Goal: Information Seeking & Learning: Check status

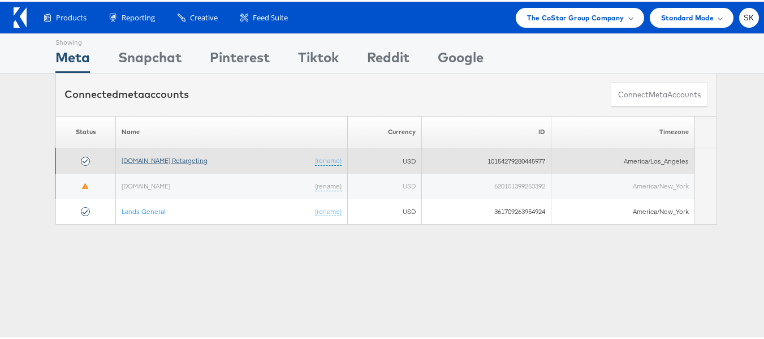
click at [170, 157] on link "[DOMAIN_NAME] Retargeting" at bounding box center [165, 158] width 86 height 8
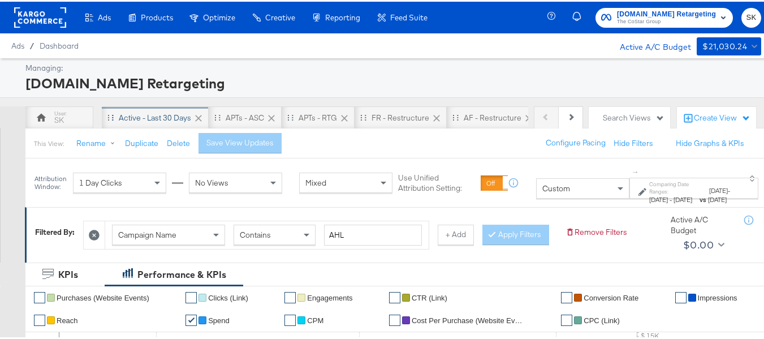
click at [123, 116] on div "Active - Last 30 Days" at bounding box center [155, 116] width 72 height 11
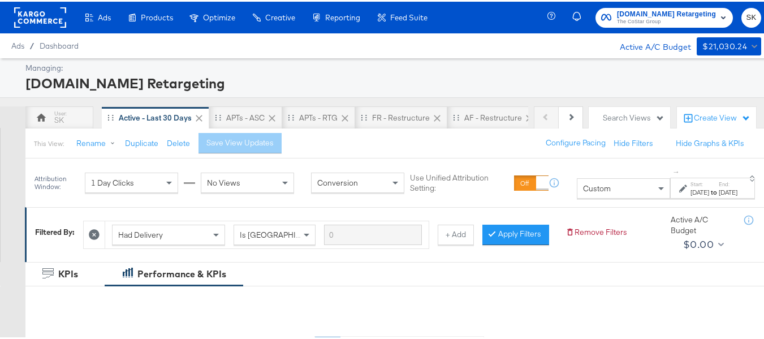
click at [615, 186] on div "Custom" at bounding box center [623, 186] width 92 height 19
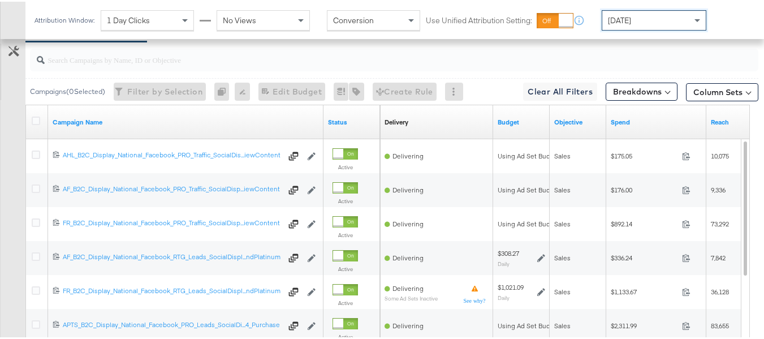
click at [107, 64] on input "search" at bounding box center [369, 53] width 649 height 22
paste input "APTS_B2C_Display_National_Facebook_RTG_Leads_SocialDisplay_alwayson_Retargeting…"
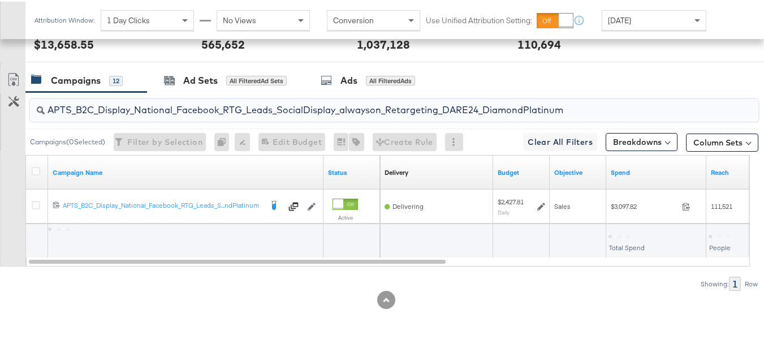
scroll to position [494, 0]
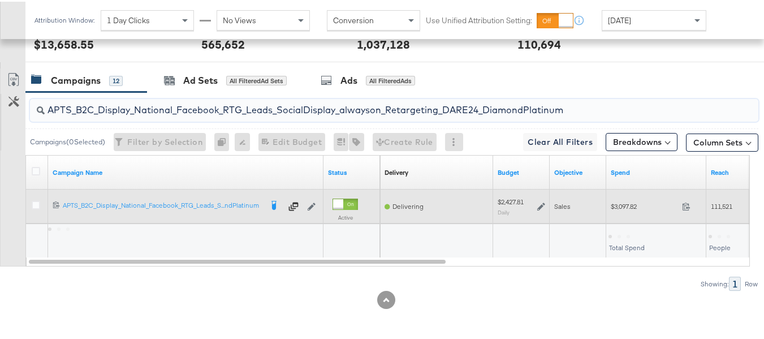
click at [627, 201] on span "$3,097.82" at bounding box center [644, 204] width 67 height 8
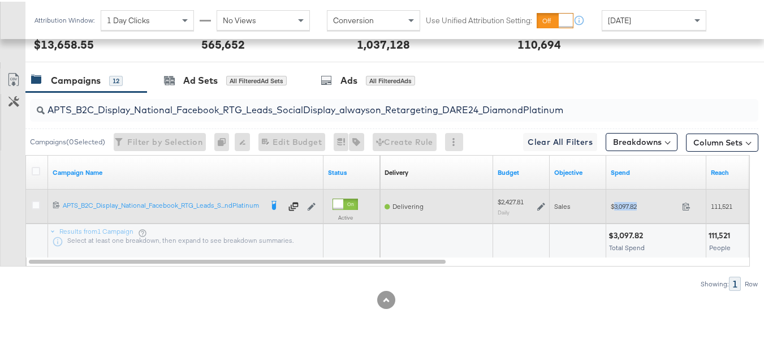
click at [627, 201] on span "$3,097.82" at bounding box center [644, 204] width 67 height 8
copy div "$3,097.82"
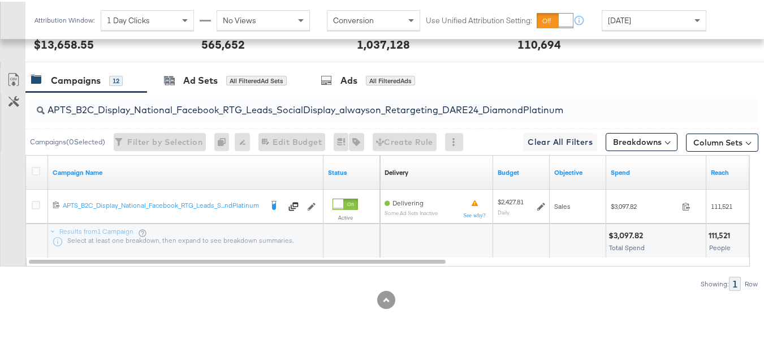
click at [204, 104] on input "APTS_B2C_Display_National_Facebook_RTG_Leads_SocialDisplay_alwayson_Retargeting…" at bounding box center [369, 104] width 649 height 22
paste input "FR_B2C_Display_National_Facebook_RTG_Leads_SocialDisplay_alwayson_Retargeting_FR"
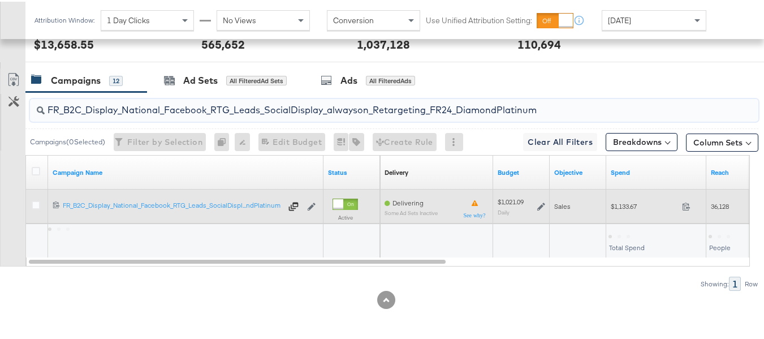
click at [617, 202] on span "$1,133.67" at bounding box center [644, 204] width 67 height 8
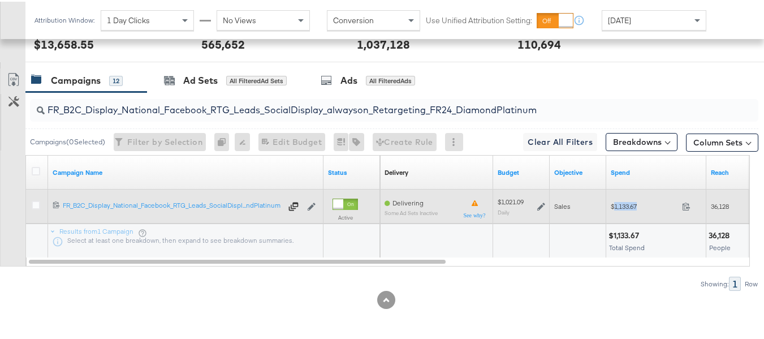
click at [617, 202] on span "$1,133.67" at bounding box center [644, 204] width 67 height 8
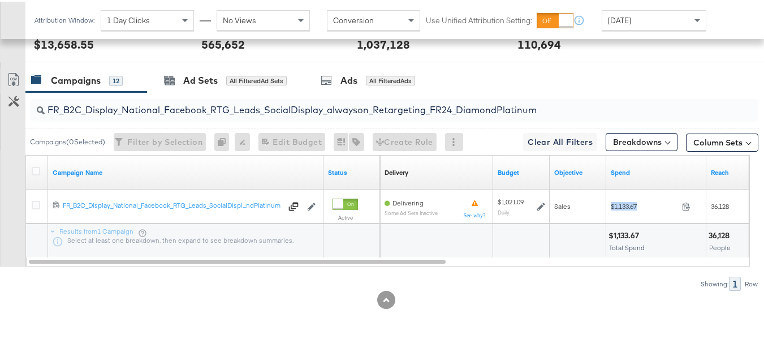
copy div "$1,133.67"
click at [152, 100] on input "FR_B2C_Display_National_Facebook_RTG_Leads_SocialDisplay_alwayson_Retargeting_F…" at bounding box center [369, 104] width 649 height 22
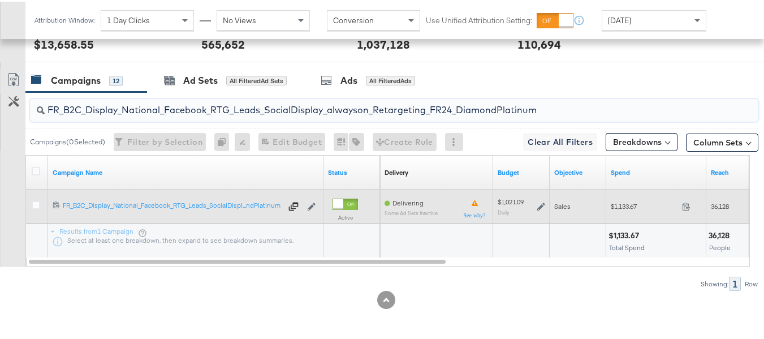
paste input "AF_B2C_Display_National_Facebook_RTG_Leads_SocialDisplay_alwayson_Retargeting_AF"
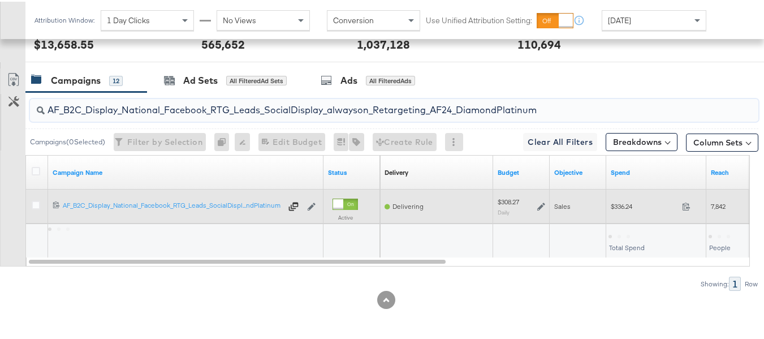
click at [626, 204] on span "$336.24" at bounding box center [644, 204] width 67 height 8
copy div "$336.24"
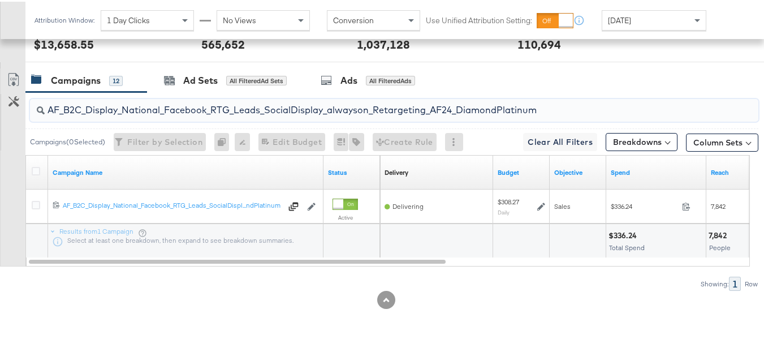
click at [193, 103] on input "AF_B2C_Display_National_Facebook_RTG_Leads_SocialDisplay_alwayson_Retargeting_A…" at bounding box center [369, 104] width 649 height 22
paste input "HL_B2C_Display_National_Facebook_RTG_Leads_SocialDisplay_alwayson_Retargeting_A…"
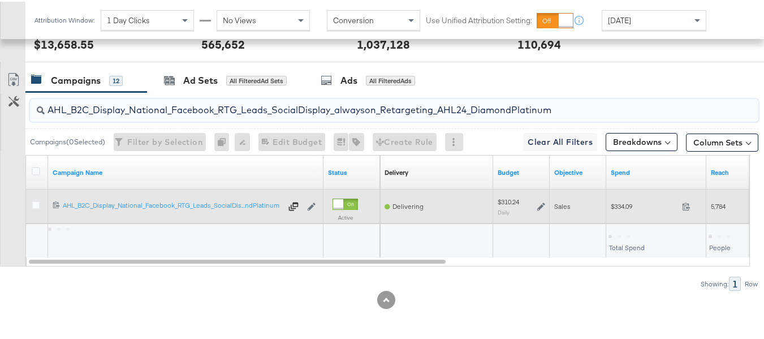
click at [614, 209] on span "$334.09" at bounding box center [644, 204] width 67 height 8
copy div "$334.09"
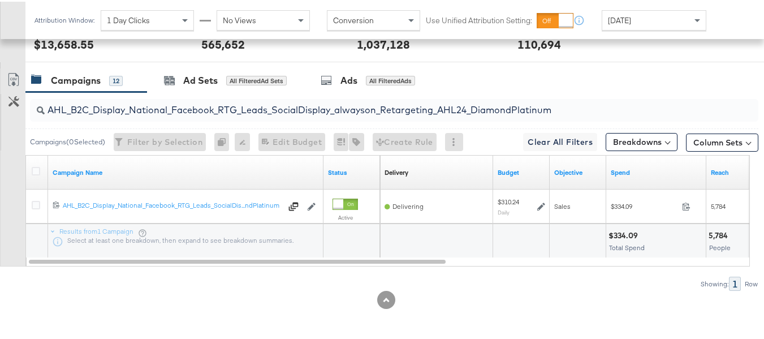
click at [198, 101] on input "AHL_B2C_Display_National_Facebook_RTG_Leads_SocialDisplay_alwayson_Retargeting_…" at bounding box center [369, 104] width 649 height 22
paste input "PTS_B2C_Display_National_Facebook_PRO_Traffic_SocialDisplay_alwayson_ASC_DARE24…"
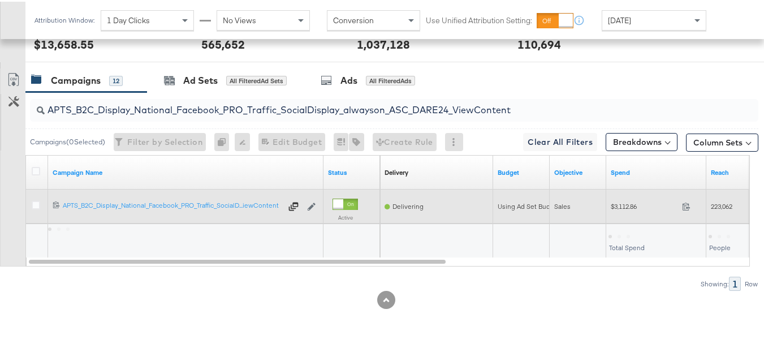
click at [617, 209] on div "$3,112.86 3112.86" at bounding box center [656, 205] width 100 height 18
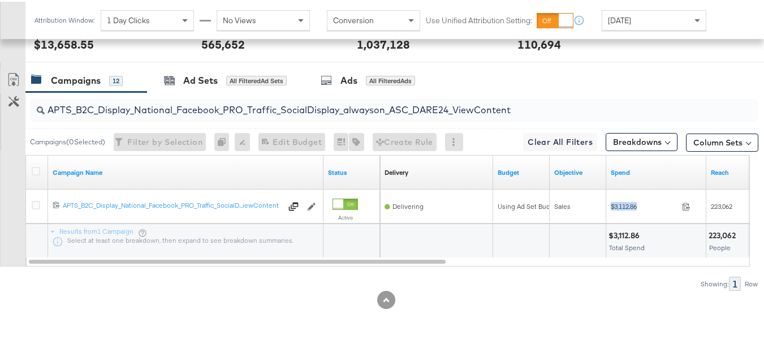
copy div "$3,112.86"
click at [198, 95] on input "APTS_B2C_Display_National_Facebook_PRO_Traffic_SocialDisplay_alwayson_ASC_DARE2…" at bounding box center [369, 104] width 649 height 22
paste input "Leads_SocialDisplay_alwayson_ASC_DARE24_Purchase"
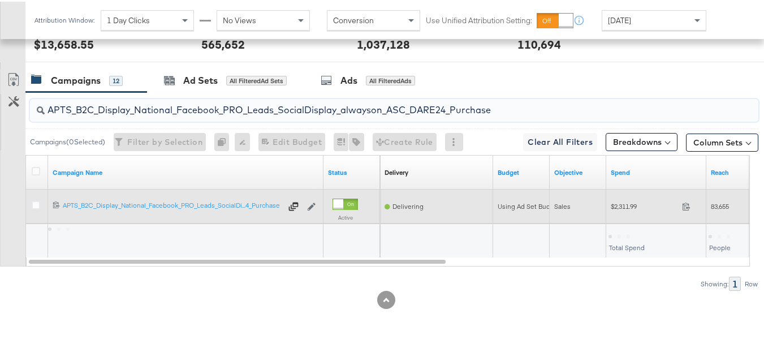
click at [637, 210] on div "$2,311.99 2311.99" at bounding box center [656, 205] width 100 height 18
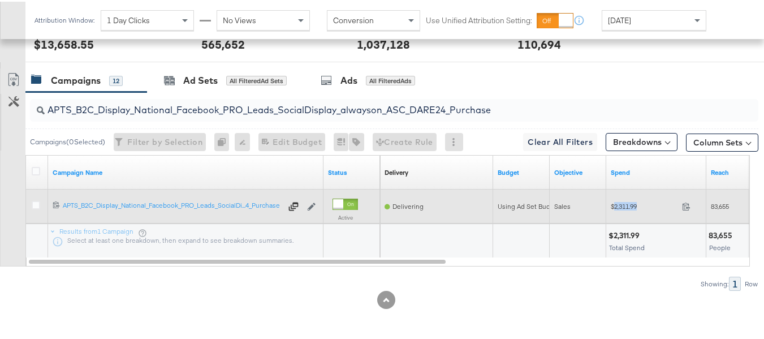
click at [637, 210] on div "$2,311.99 2311.99" at bounding box center [656, 205] width 100 height 18
copy div "$2,311.99"
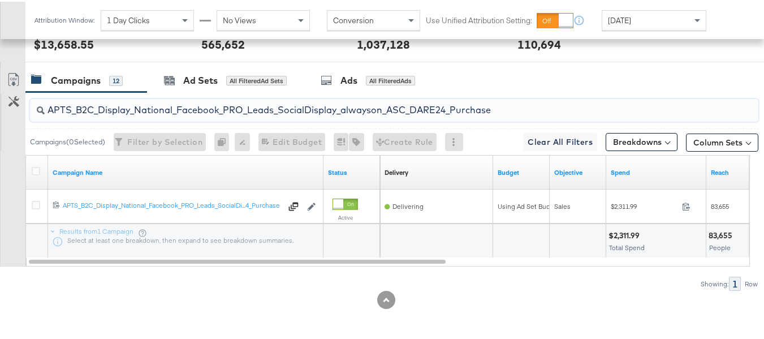
click at [224, 102] on input "APTS_B2C_Display_National_Facebook_PRO_Leads_SocialDisplay_alwayson_ASC_DARE24_…" at bounding box center [369, 104] width 649 height 22
paste input "F_B2C_Display_National_Facebook_PRO_Traffic_SocialDisplay_alwayson_ASC_AF24_Vie…"
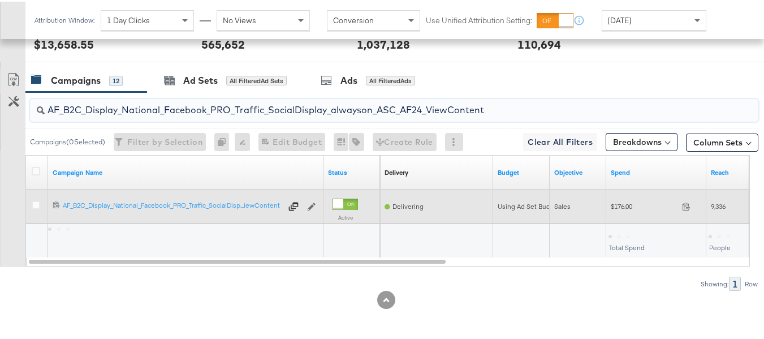
click at [621, 208] on span "$176.00" at bounding box center [644, 204] width 67 height 8
copy div "$176.00"
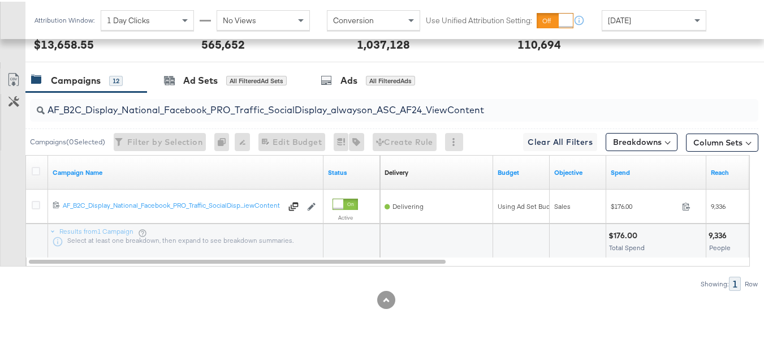
click at [240, 115] on div "AF_B2C_Display_National_Facebook_PRO_Traffic_SocialDisplay_alwayson_ASC_AF24_Vi…" at bounding box center [394, 108] width 728 height 23
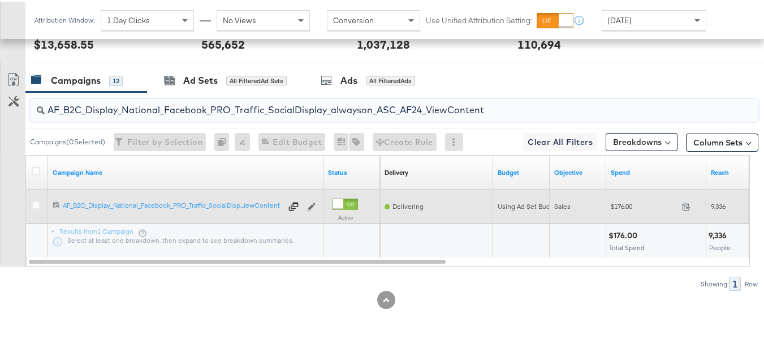
paste input "FR_B2C_Display_National_Facebook_PRO_Traffic_SocialDisplay_alwayson_ASC_FR"
click at [618, 194] on div "$892.14 892.14" at bounding box center [656, 205] width 100 height 34
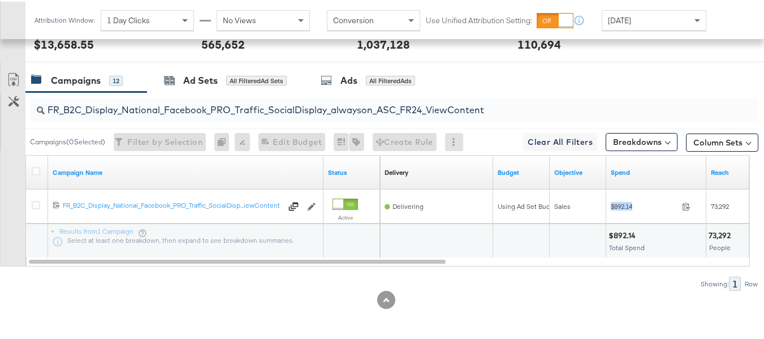
copy div "$892.14"
click at [270, 114] on input "FR_B2C_Display_National_Facebook_PRO_Traffic_SocialDisplay_alwayson_ASC_FR24_Vi…" at bounding box center [369, 104] width 649 height 22
paste input "AHL_B2C_Display_National_Facebook_PRO_Traffic_SocialDisplay_alwayson_ASC_AHL"
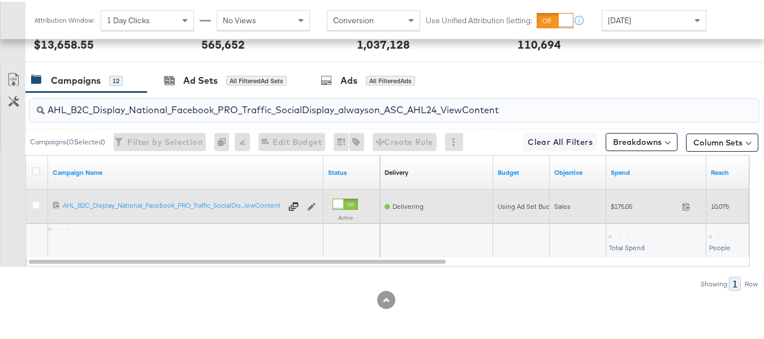
type input "AHL_B2C_Display_National_Facebook_PRO_Traffic_SocialDisplay_alwayson_ASC_AHL24_…"
click at [612, 206] on span "$175.05" at bounding box center [644, 204] width 67 height 8
copy div "$175.05"
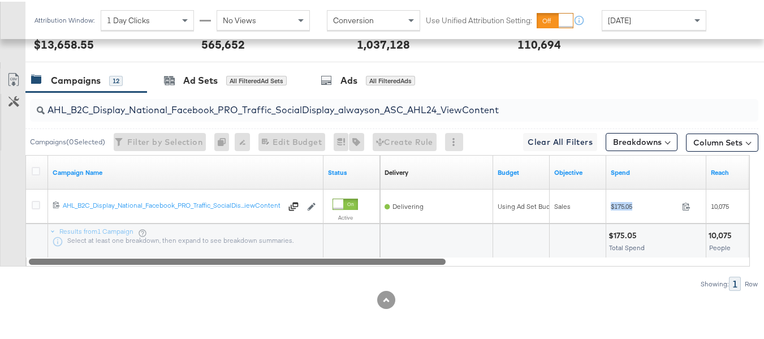
click at [581, 263] on div at bounding box center [388, 259] width 724 height 10
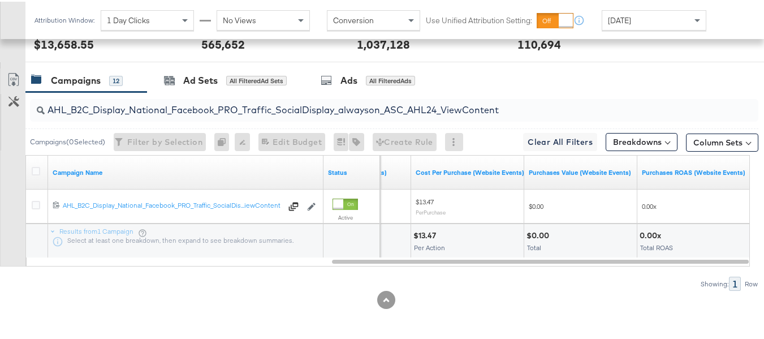
scroll to position [0, 0]
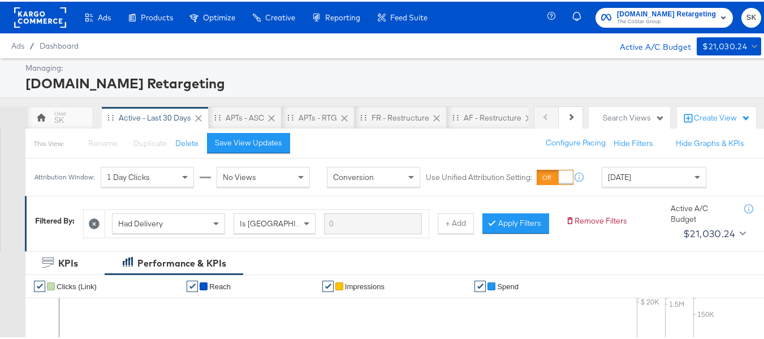
click at [626, 21] on span "The CoStar Group" at bounding box center [666, 20] width 99 height 9
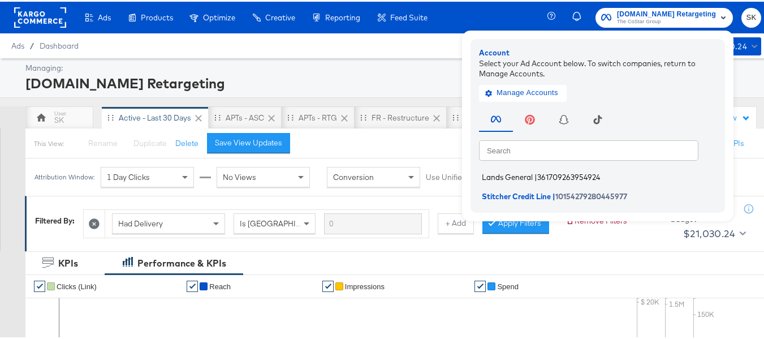
click at [516, 175] on span "Lands General" at bounding box center [507, 175] width 51 height 9
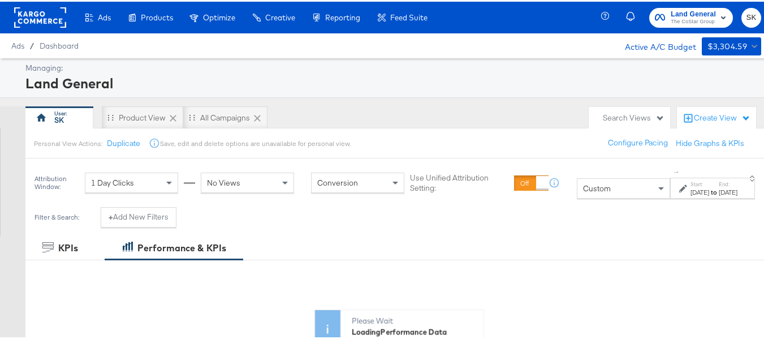
click at [582, 187] on div "Custom" at bounding box center [623, 186] width 92 height 19
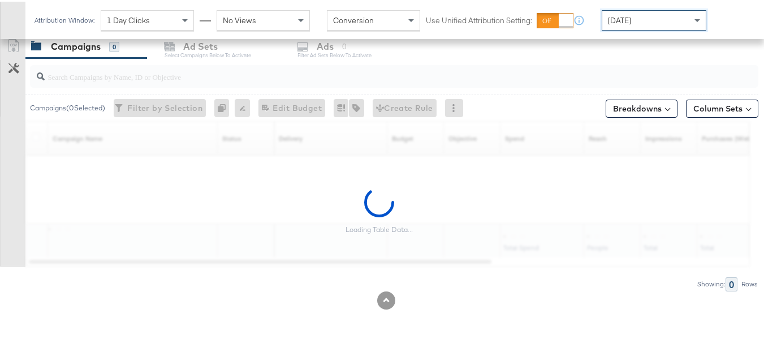
scroll to position [485, 0]
click at [114, 68] on input "search" at bounding box center [369, 70] width 649 height 22
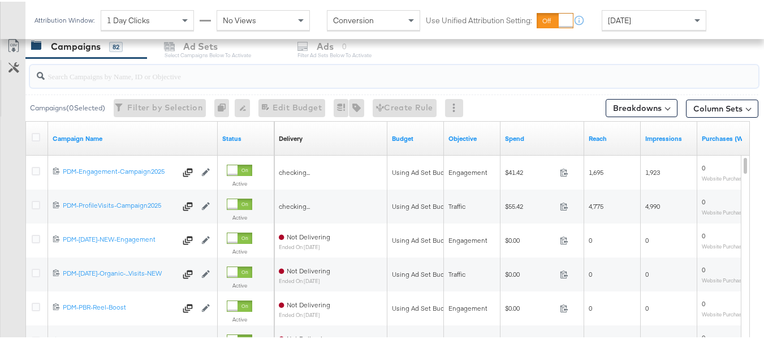
paste input "B2C_LAND_KC_RT_Sig_24"
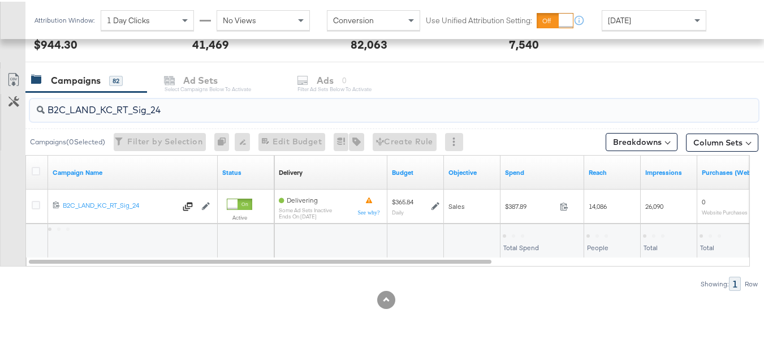
scroll to position [451, 0]
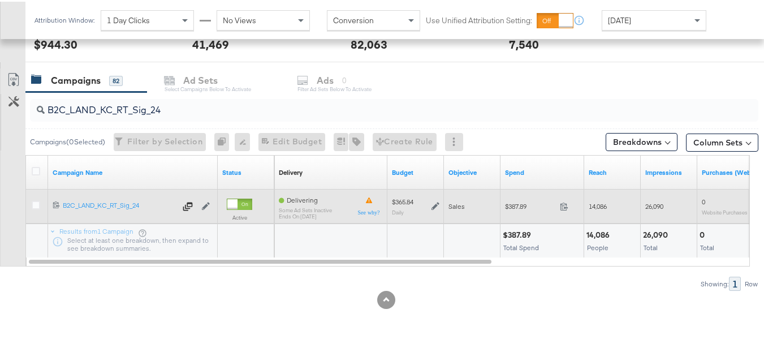
click at [530, 209] on span "$387.89" at bounding box center [530, 204] width 50 height 8
copy div "$387.89"
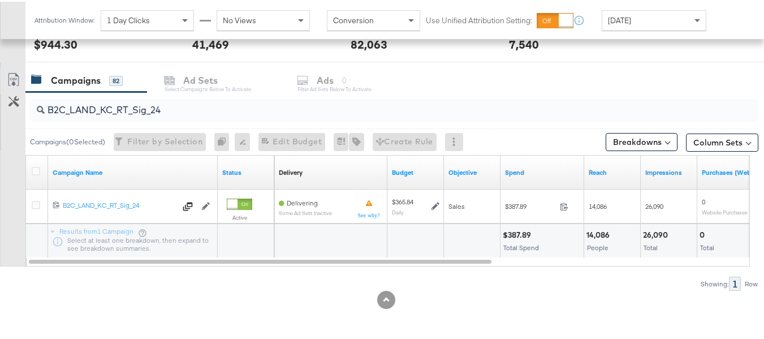
click at [257, 120] on div "B2C_LAND_KC_RT_Sig_24" at bounding box center [394, 108] width 728 height 27
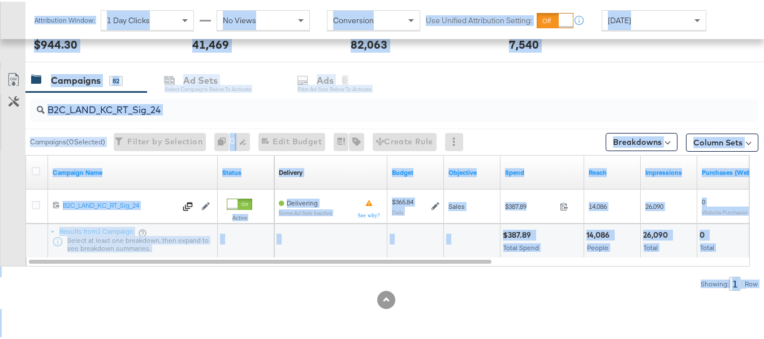
click at [257, 108] on input "B2C_LAND_KC_RT_Sig_24" at bounding box center [369, 104] width 649 height 22
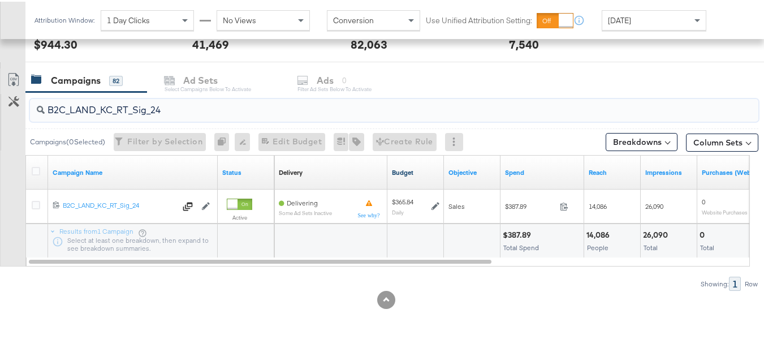
paste input "B_Ecommerce_KC_Retargeting_LW&LOA_Traffic"
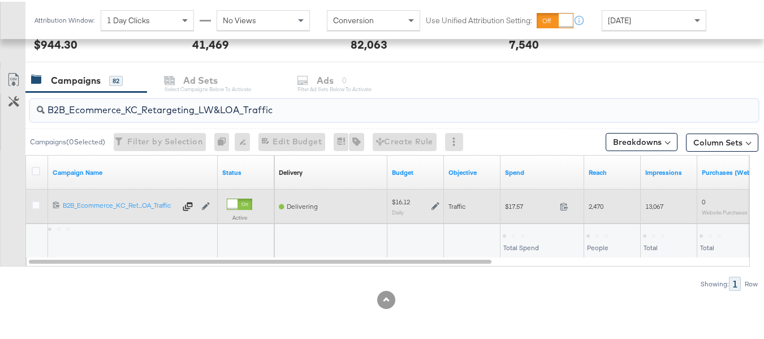
click at [519, 207] on span "$17.57" at bounding box center [530, 204] width 50 height 8
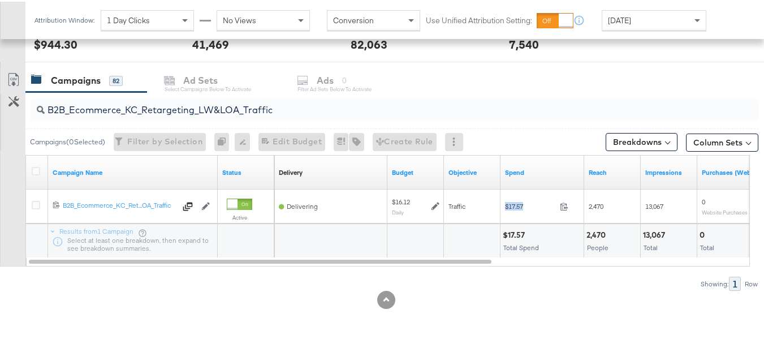
copy div "$17.57"
click at [159, 115] on div "B2B_Ecommerce_KC_Retargeting_LW&LOA_Traffic" at bounding box center [394, 108] width 728 height 23
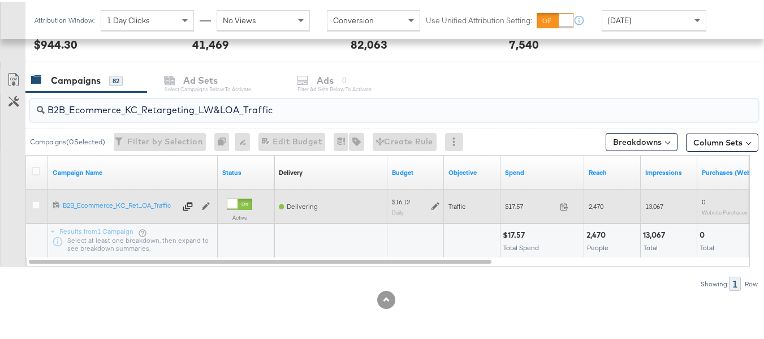
paste input "KC_Retargeting_Prospects & Clients_Conversions"
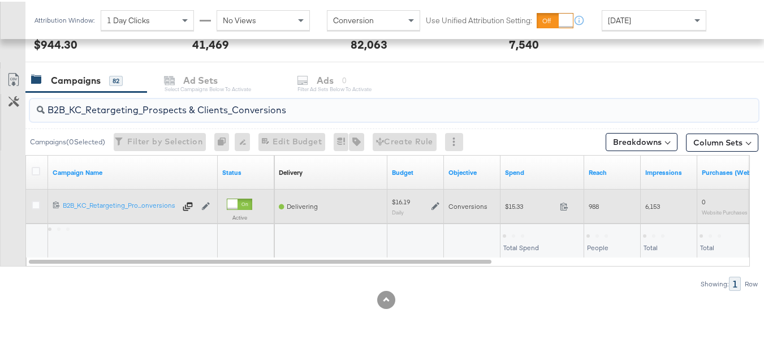
click at [523, 201] on span "$15.33" at bounding box center [530, 204] width 50 height 8
copy div "$15.33"
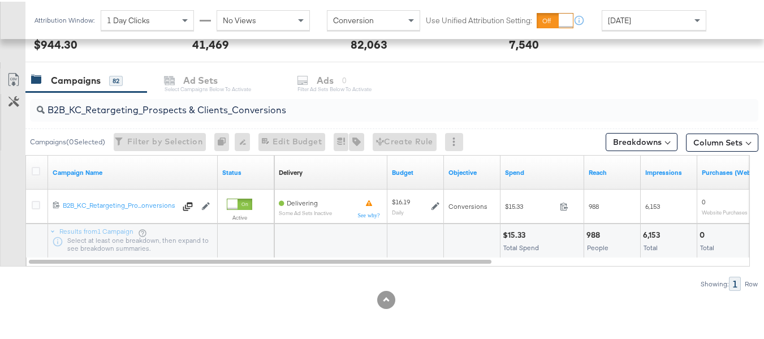
click at [208, 113] on input "B2B_KC_Retargeting_Prospects & Clients_Conversions" at bounding box center [369, 104] width 649 height 22
paste input "C_LAND_KC_Pros_Sig"
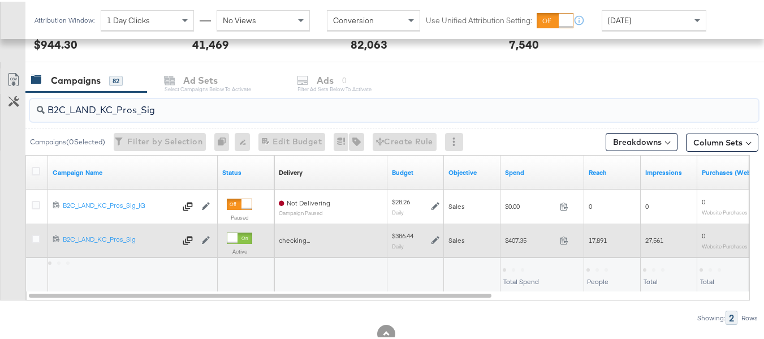
click at [515, 236] on span "$407.35" at bounding box center [530, 238] width 50 height 8
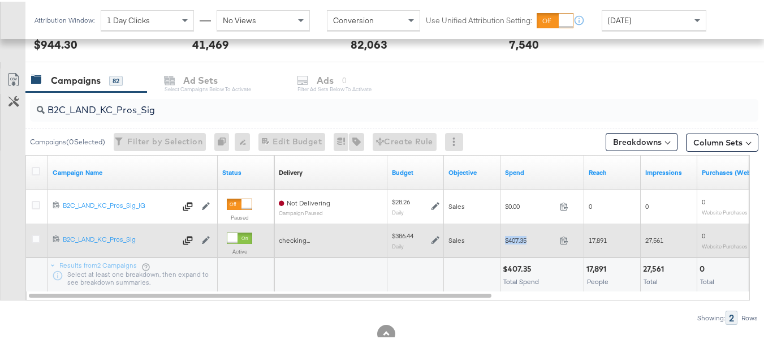
copy div "$407.35"
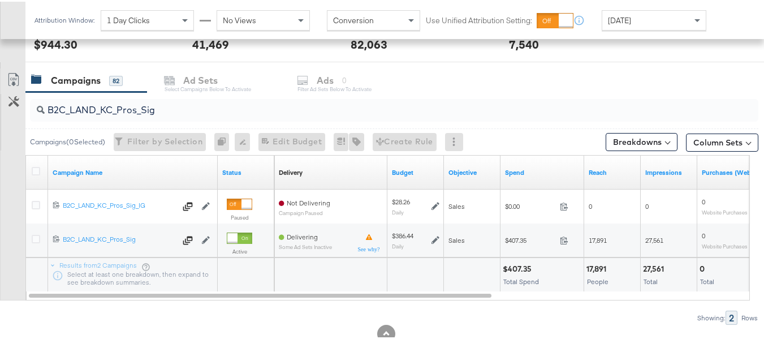
click at [524, 304] on div "B2C_LAND_KC_Pros_Sig Campaigns ( 0 Selected) Filter by Selection Filter 0 campa…" at bounding box center [379, 206] width 758 height 232
click at [669, 21] on div "Yesterday" at bounding box center [653, 18] width 103 height 19
click at [199, 111] on input "B2C_LAND_KC_Pros_Sig" at bounding box center [369, 104] width 649 height 22
paste input "RT_Sig_24"
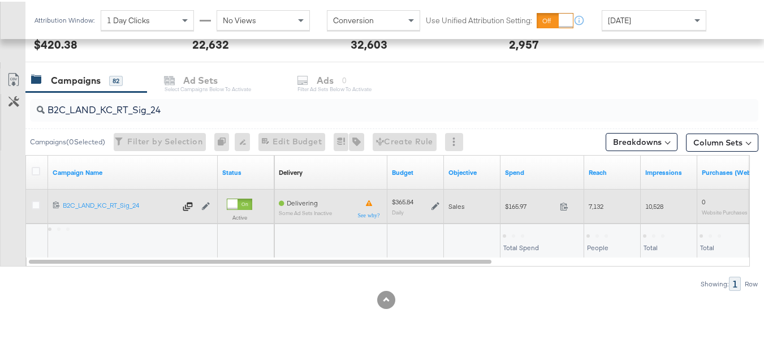
click at [519, 205] on span "$165.97" at bounding box center [530, 204] width 50 height 8
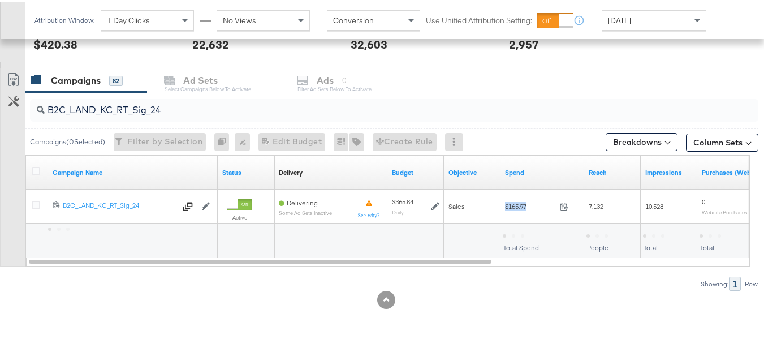
copy div "$165.97"
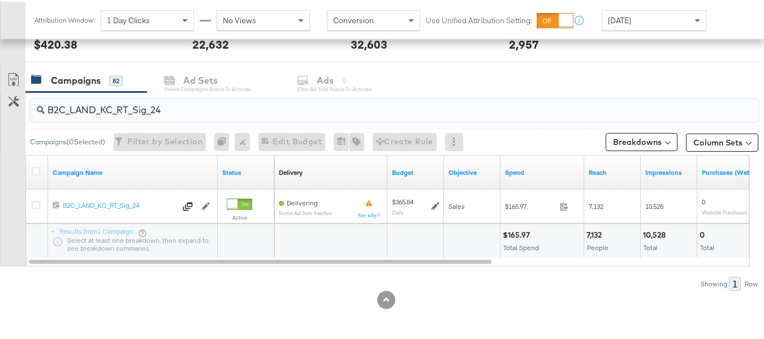
click at [224, 115] on input "B2C_LAND_KC_RT_Sig_24" at bounding box center [369, 104] width 649 height 22
paste input "B_Ecommerce_KC_Retargeting_LW&LOA_Traffic"
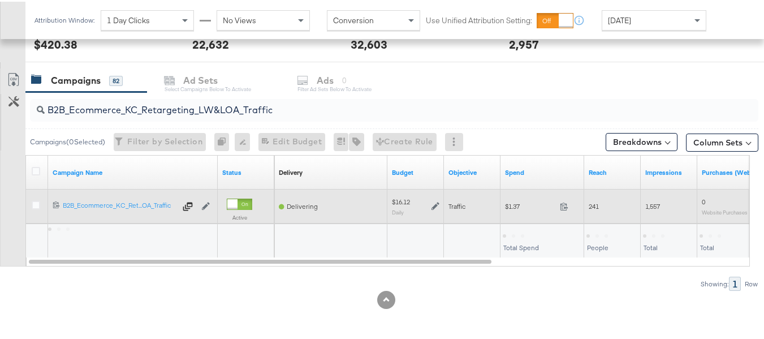
click at [504, 212] on div "$1.37 1.37" at bounding box center [542, 205] width 84 height 18
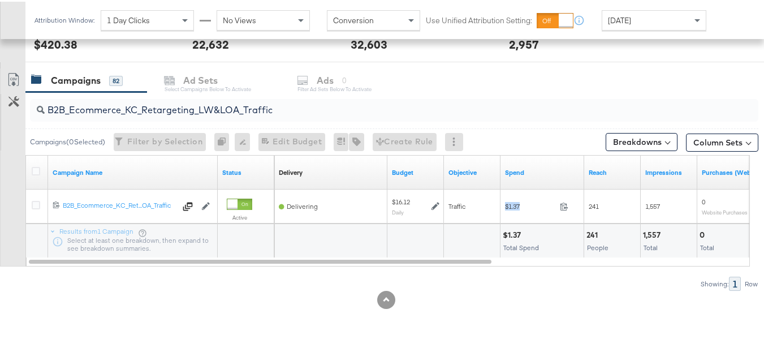
copy div "$1.37"
click at [291, 118] on div "B2B_Ecommerce_KC_Retargeting_LW&LOA_Traffic" at bounding box center [394, 108] width 728 height 23
paste input "KC_Retargeting_Prospects & Clients_Conversions"
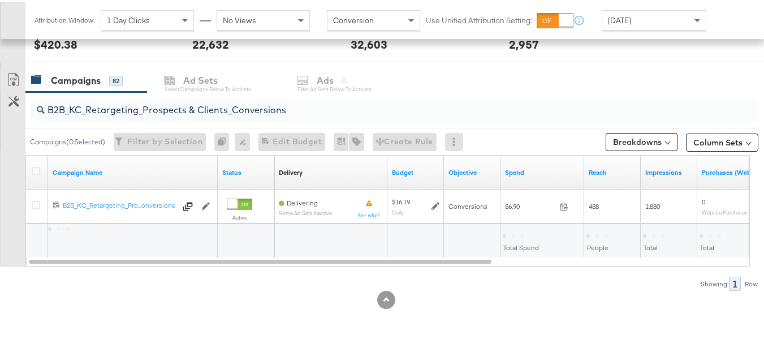
click at [525, 225] on div "Total Spend" at bounding box center [541, 239] width 83 height 34
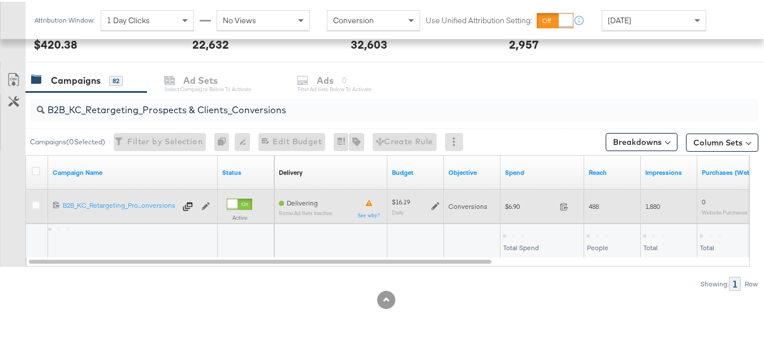
click at [509, 201] on span "$6.90" at bounding box center [530, 204] width 50 height 8
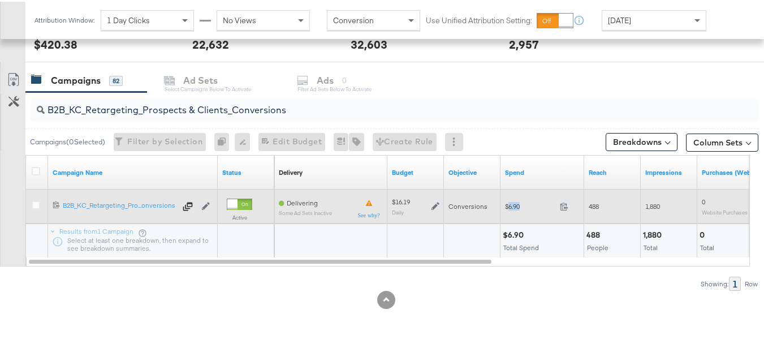
click at [509, 201] on span "$6.90" at bounding box center [530, 204] width 50 height 8
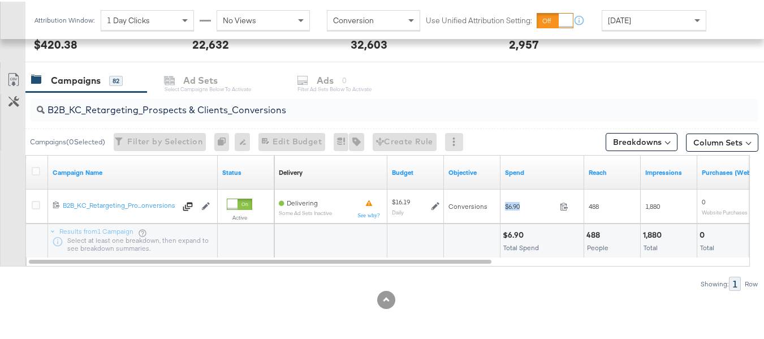
copy div "$6.90"
click at [266, 109] on input "B2B_KC_Retargeting_Prospects & Clients_Conversions" at bounding box center [369, 104] width 649 height 22
paste input "C_LAND_KC_Pros_Sig"
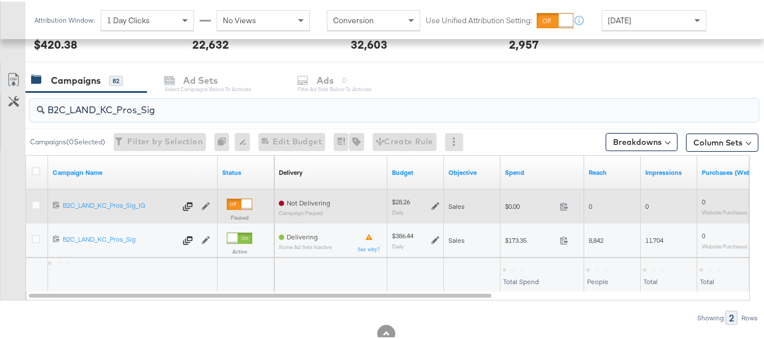
type input "B2C_LAND_KC_Pros_Sig"
click at [511, 203] on span "$0.00" at bounding box center [530, 204] width 50 height 8
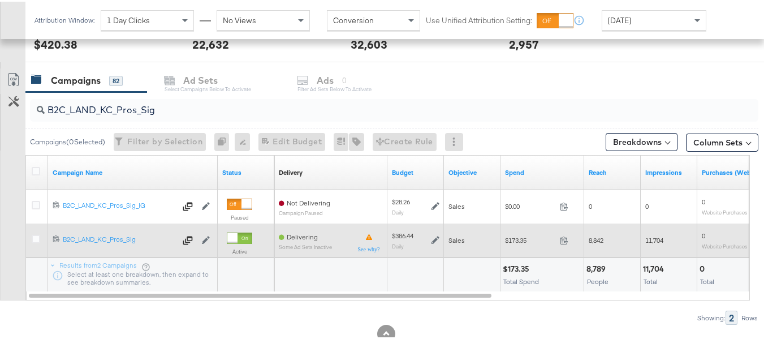
click at [514, 233] on div "$173.35 173.35" at bounding box center [542, 239] width 84 height 18
click at [516, 233] on div "$173.35 173.35" at bounding box center [542, 239] width 84 height 18
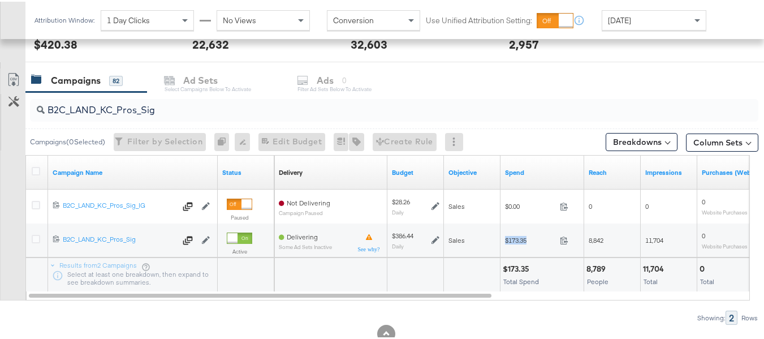
copy div "$173.35"
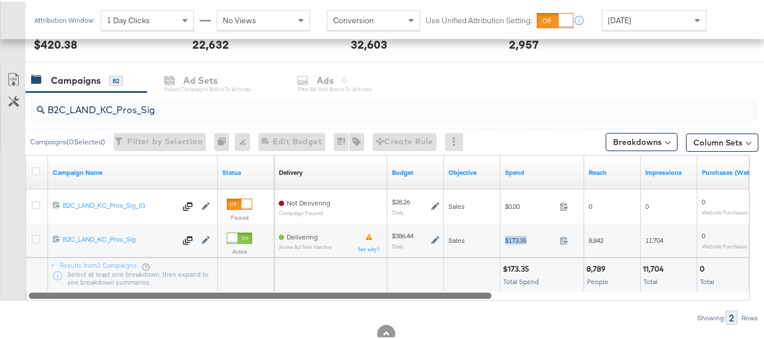
click at [677, 291] on div at bounding box center [388, 293] width 724 height 10
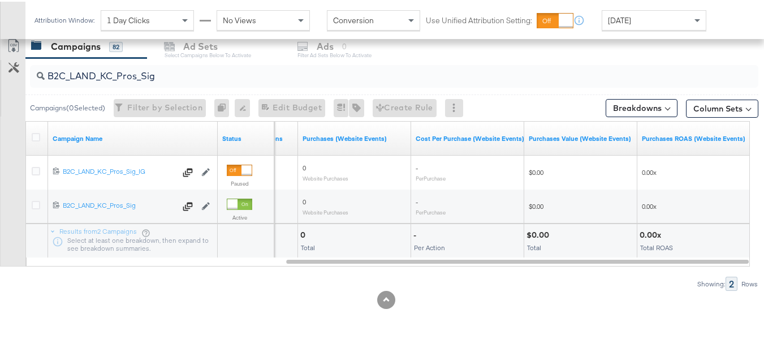
scroll to position [0, 0]
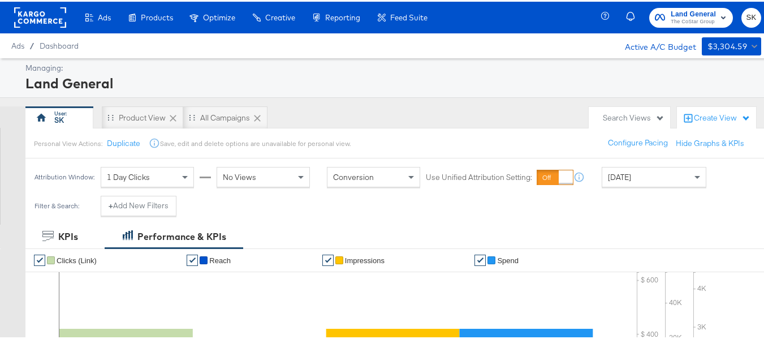
click at [671, 20] on span "The CoStar Group" at bounding box center [693, 20] width 45 height 9
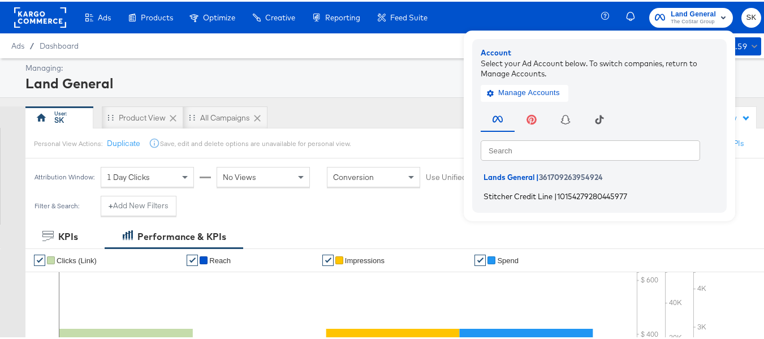
click at [507, 190] on span "Stitcher Credit Line" at bounding box center [517, 193] width 69 height 9
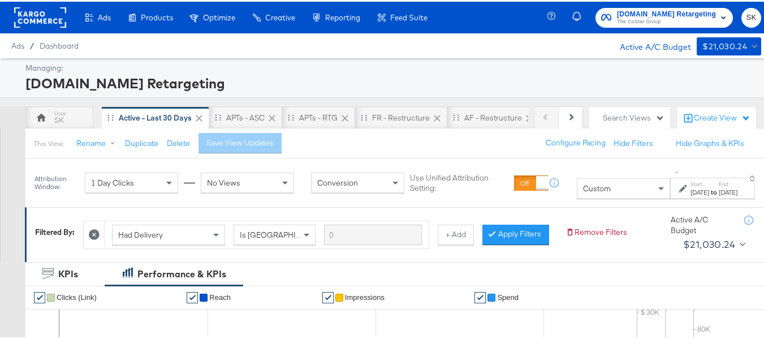
click at [583, 185] on span "Custom" at bounding box center [597, 186] width 28 height 10
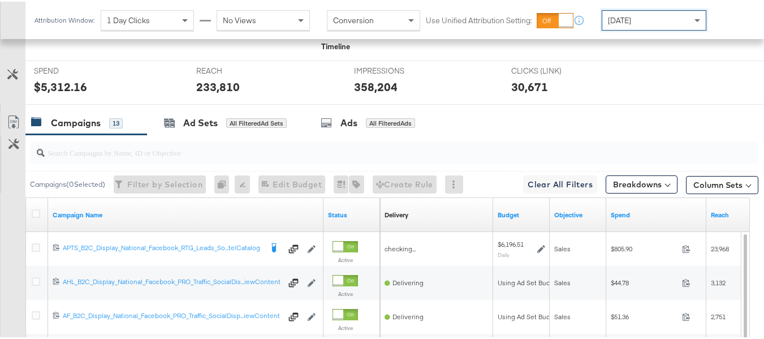
scroll to position [414, 0]
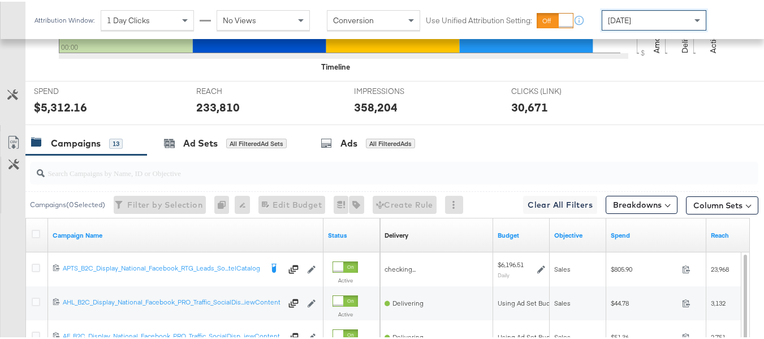
click at [109, 178] on input "search" at bounding box center [369, 166] width 649 height 22
paste input "APTS_B2C_Display_National_Facebook_RTG_Leads_SocialDisplay_alwayson_Retargeting…"
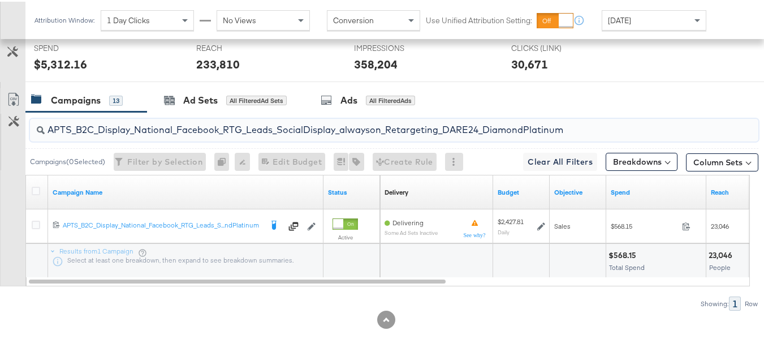
scroll to position [494, 0]
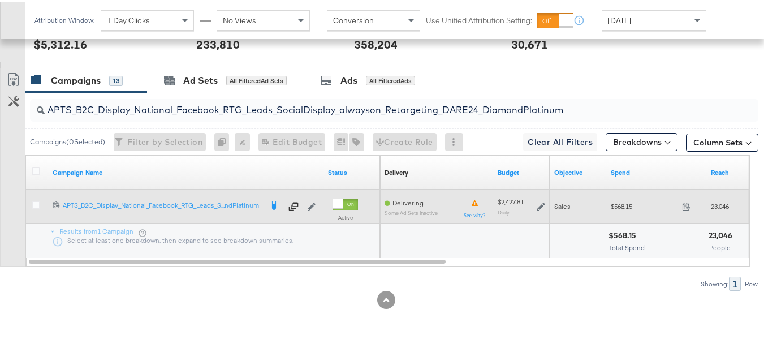
click at [621, 205] on span "$568.15" at bounding box center [644, 204] width 67 height 8
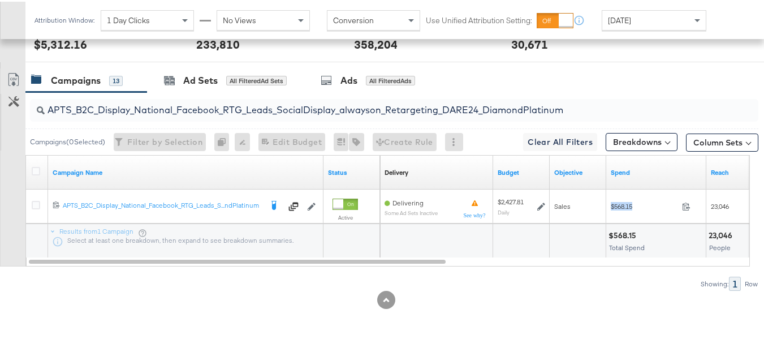
copy div "$568.15"
click at [213, 115] on div "APTS_B2C_Display_National_Facebook_RTG_Leads_SocialDisplay_alwayson_Retargeting…" at bounding box center [394, 108] width 728 height 23
paste input "FR_B2C_Display_National_Facebook_RTG_Leads_SocialDisplay_alwayson_Retargeting_FR"
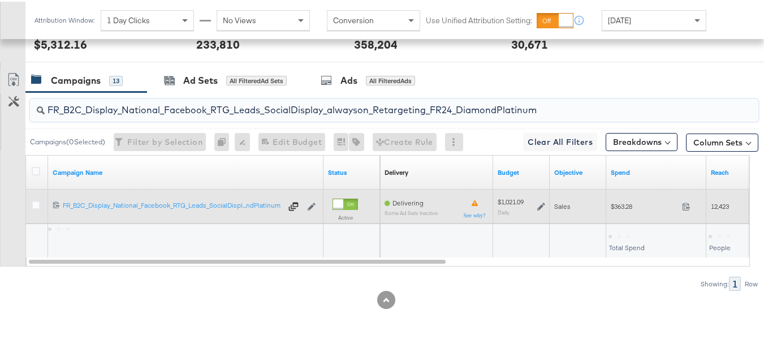
click at [618, 207] on span "$363.28" at bounding box center [644, 204] width 67 height 8
copy div "$363.28"
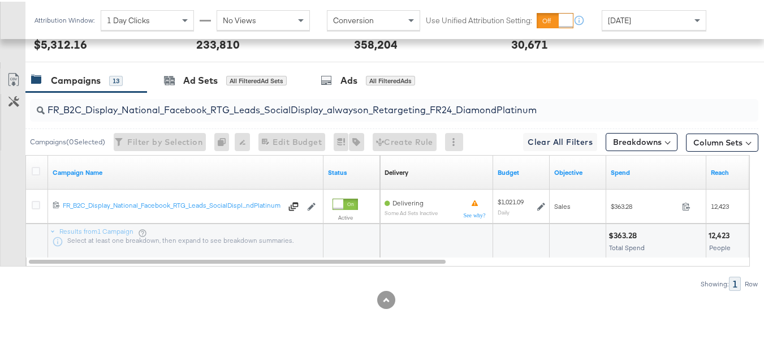
click at [182, 108] on input "FR_B2C_Display_National_Facebook_RTG_Leads_SocialDisplay_alwayson_Retargeting_F…" at bounding box center [369, 104] width 649 height 22
paste input "AF_B2C_Display_National_Facebook_RTG_Leads_SocialDisplay_alwayson_Retargeting_AF"
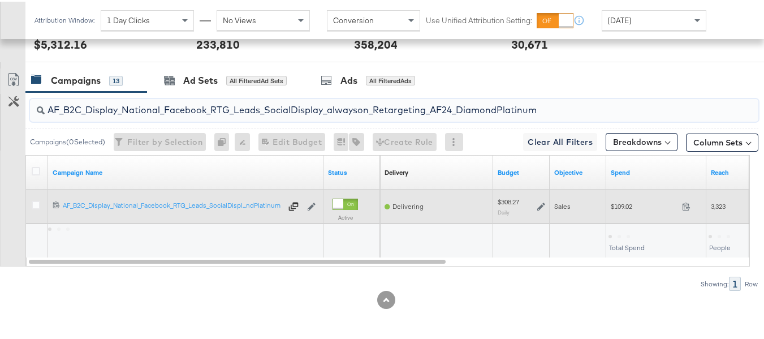
click at [623, 207] on span "$109.02" at bounding box center [644, 204] width 67 height 8
copy div "$109.02"
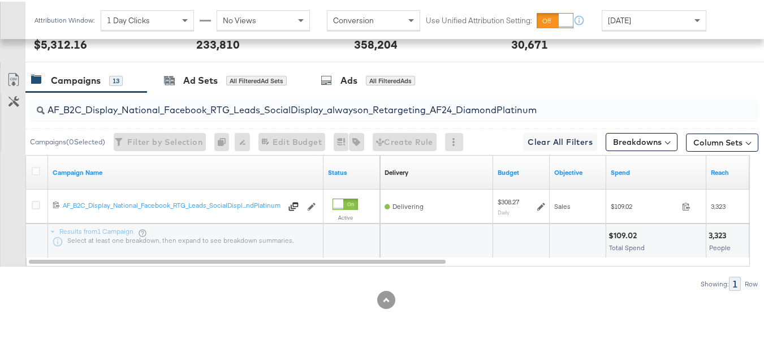
click at [250, 118] on div "AF_B2C_Display_National_Facebook_RTG_Leads_SocialDisplay_alwayson_Retargeting_A…" at bounding box center [394, 108] width 728 height 23
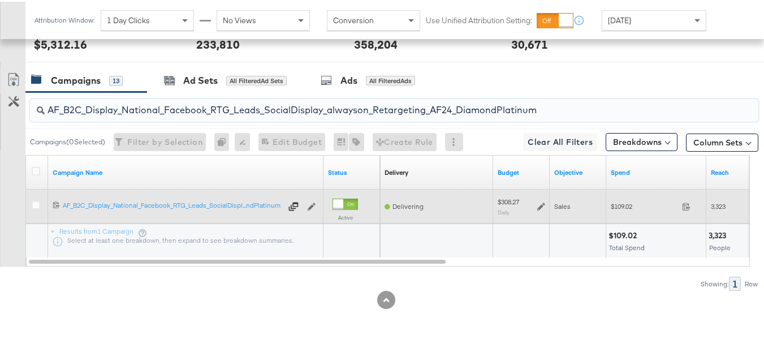
paste input "HL_B2C_Display_National_Facebook_RTG_Leads_SocialDisplay_alwayson_Retargeting_A…"
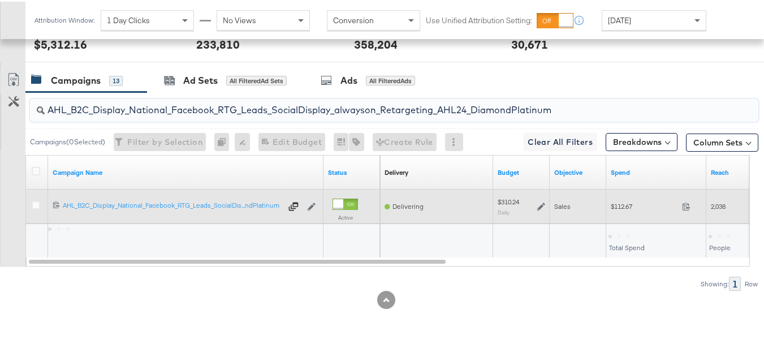
click at [619, 209] on span "$112.67" at bounding box center [644, 204] width 67 height 8
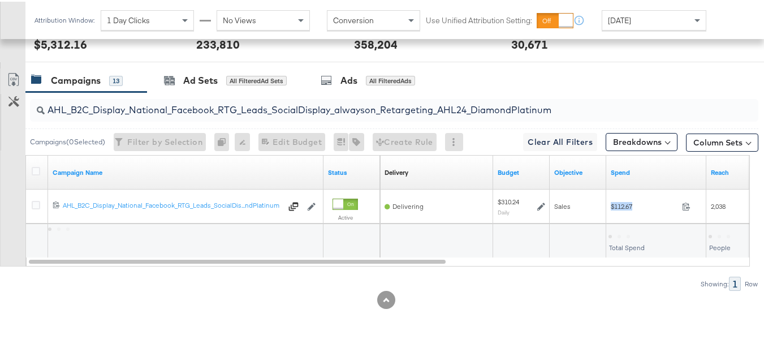
copy div "$112.67"
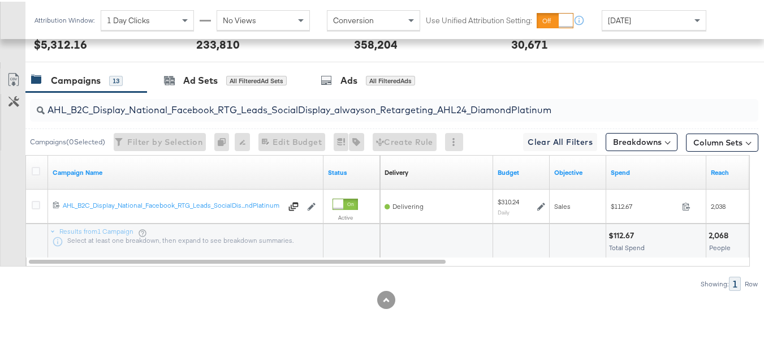
click at [283, 120] on div "AHL_B2C_Display_National_Facebook_RTG_Leads_SocialDisplay_alwayson_Retargeting_…" at bounding box center [394, 108] width 728 height 23
paste input "PTS_B2C_Display_National_Facebook_PRO_Traffic_SocialDisplay_alwayson_ASC_DARE24…"
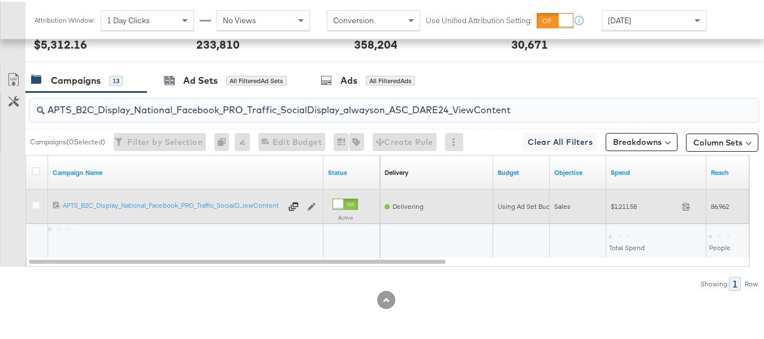
click at [614, 205] on span "$1,211.58" at bounding box center [644, 204] width 67 height 8
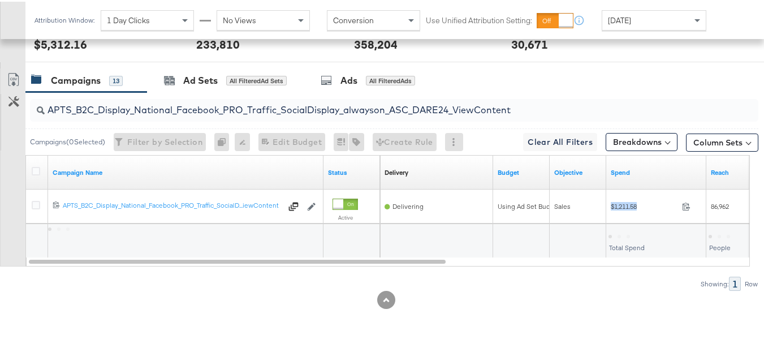
copy div "$1,211.58"
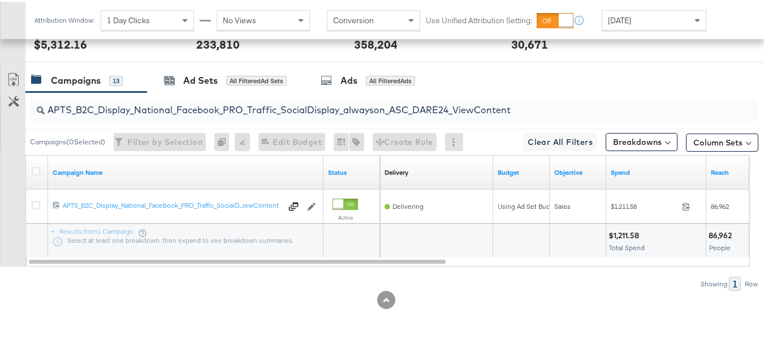
click at [219, 99] on input "APTS_B2C_Display_National_Facebook_PRO_Traffic_SocialDisplay_alwayson_ASC_DARE2…" at bounding box center [369, 104] width 649 height 22
paste input "Leads_SocialDisplay_alwayson_ASC_DARE24_Purchase"
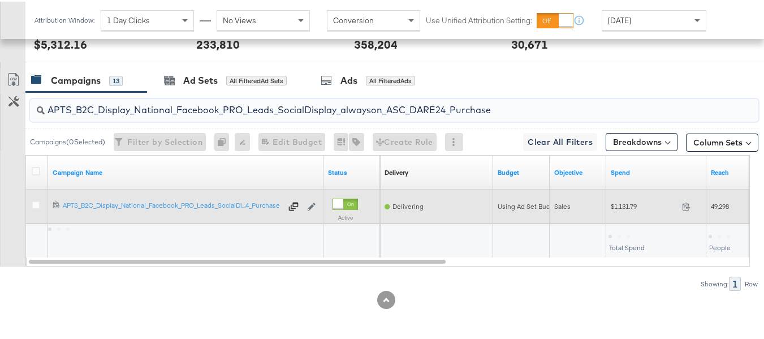
type input "APTS_B2C_Display_National_Facebook_PRO_Leads_SocialDisplay_alwayson_ASC_DARE24_…"
click at [618, 203] on span "$1,131.79" at bounding box center [644, 204] width 67 height 8
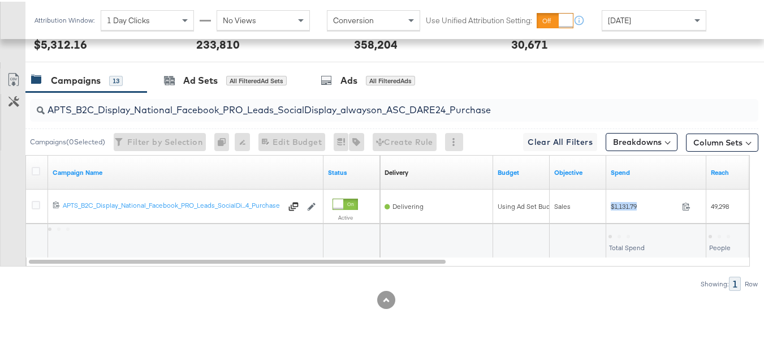
copy div "$1,131.79"
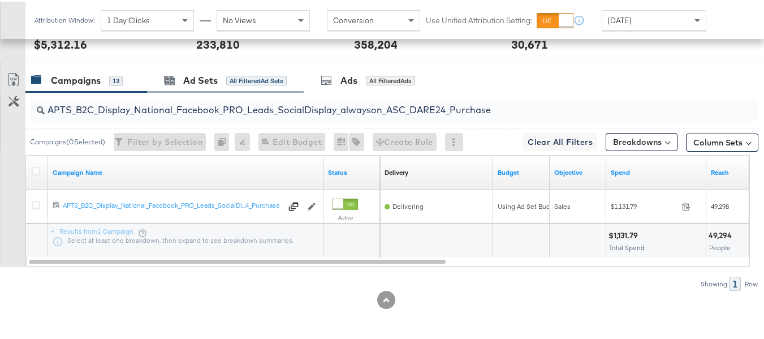
click at [284, 90] on div "Ad Sets All Filtered Ad Sets" at bounding box center [225, 79] width 157 height 24
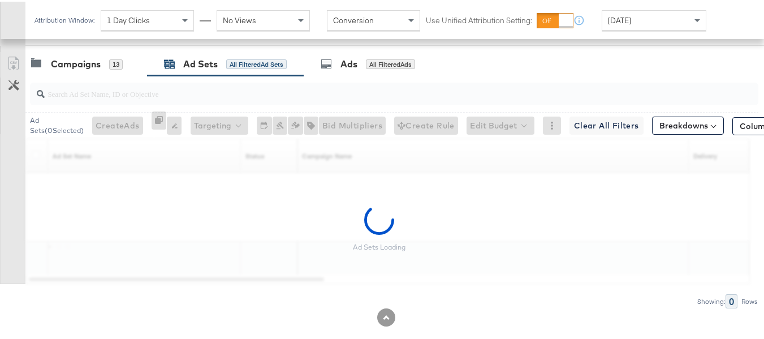
click at [53, 53] on div at bounding box center [386, 48] width 772 height 9
click at [60, 69] on div "Campaigns" at bounding box center [76, 62] width 50 height 13
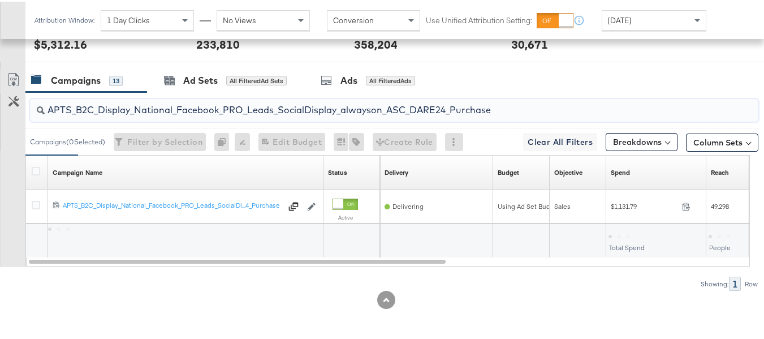
click at [210, 114] on input "APTS_B2C_Display_National_Facebook_PRO_Leads_SocialDisplay_alwayson_ASC_DARE24_…" at bounding box center [369, 104] width 649 height 22
paste input "F_B2C_Display_National_Facebook_PRO_Traffic_SocialDisplay_alwayson_ASC_AF24_Vie…"
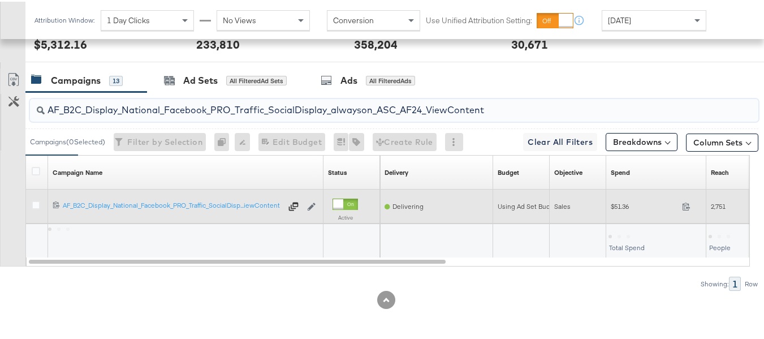
click at [627, 208] on span "$51.36" at bounding box center [644, 204] width 67 height 8
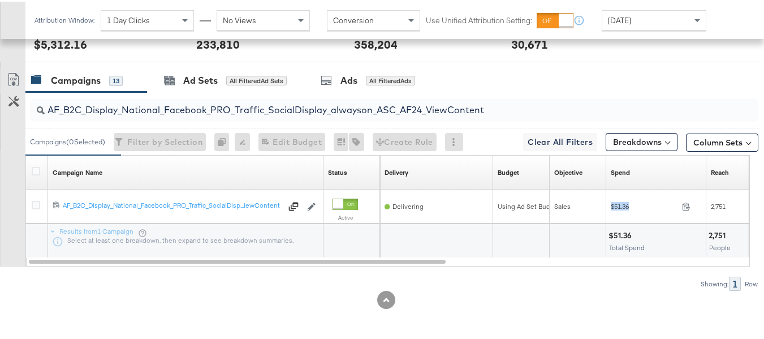
copy div "$51.36"
click at [220, 107] on input "AF_B2C_Display_National_Facebook_PRO_Traffic_SocialDisplay_alwayson_ASC_AF24_Vi…" at bounding box center [369, 104] width 649 height 22
paste input "FR_B2C_Display_National_Facebook_PRO_Traffic_SocialDisplay_alwayson_ASC_FR"
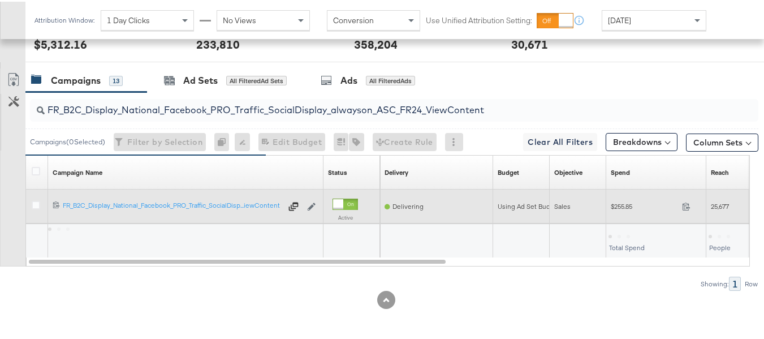
click at [625, 205] on span "$255.85" at bounding box center [644, 204] width 67 height 8
copy div "$255.85"
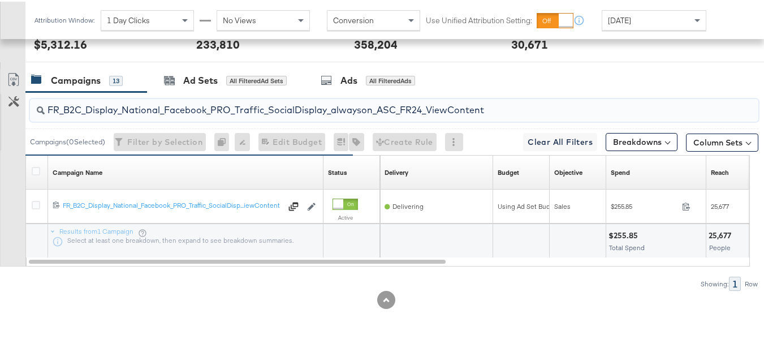
click at [205, 105] on input "FR_B2C_Display_National_Facebook_PRO_Traffic_SocialDisplay_alwayson_ASC_FR24_Vi…" at bounding box center [369, 104] width 649 height 22
paste input "AHL_B2C_Display_National_Facebook_PRO_Traffic_SocialDisplay_alwayson_ASC_AHL"
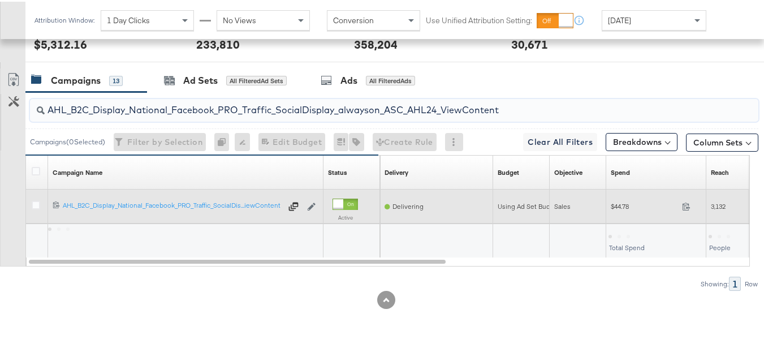
type input "AHL_B2C_Display_National_Facebook_PRO_Traffic_SocialDisplay_alwayson_ASC_AHL24_…"
click at [628, 204] on span "$44.78" at bounding box center [644, 204] width 67 height 8
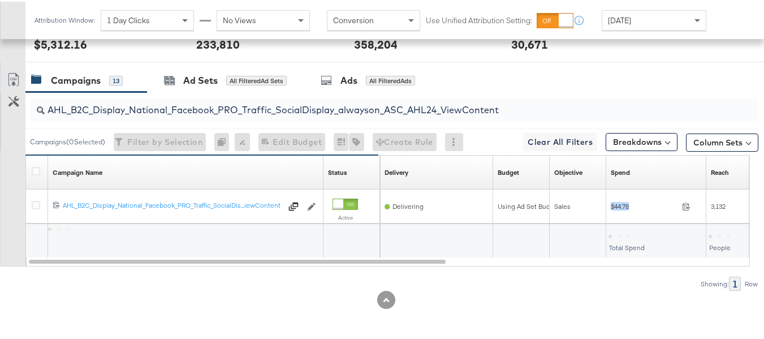
copy div "$44.78"
